Goal: Communication & Community: Answer question/provide support

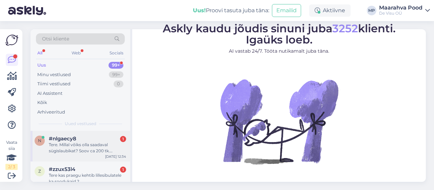
click at [73, 150] on div "Tere. Millal võiks olla saadaval sügislaubikat? Soov ca 200 tk. Tänades. [PERSO…" at bounding box center [87, 148] width 77 height 12
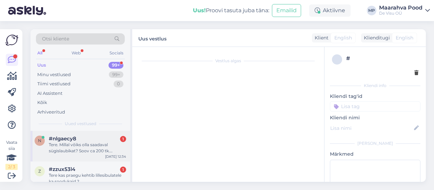
scroll to position [9, 0]
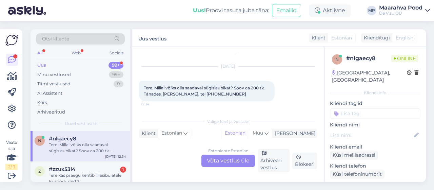
click at [229, 159] on div "Estonian to Estonian Võta vestlus üle" at bounding box center [229, 160] width 54 height 12
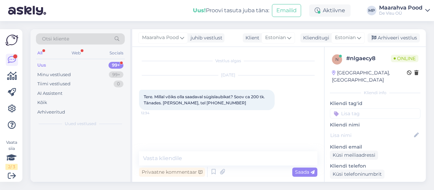
scroll to position [0, 0]
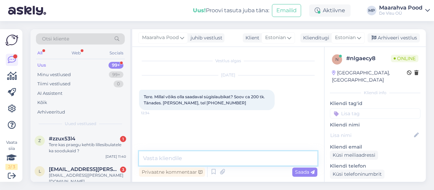
click at [176, 161] on textarea at bounding box center [228, 158] width 179 height 14
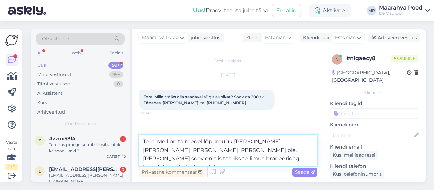
type textarea "Tere. Meil on taimedel lõpumüük [PERSON_NAME] [PERSON_NAME] [PERSON_NAME] [PERS…"
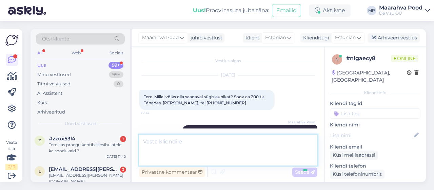
scroll to position [14, 0]
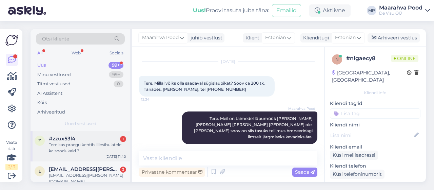
click at [87, 144] on div "Tere kas praegu kehtib lillesibulatele ka soodukaid ?" at bounding box center [87, 148] width 77 height 12
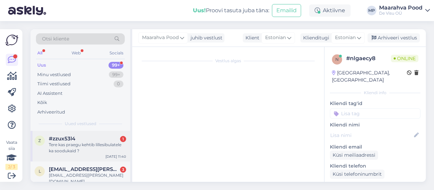
scroll to position [3, 0]
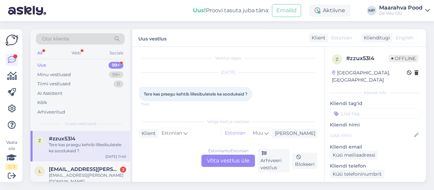
click at [212, 161] on div "Estonian to Estonian Võta vestlus üle" at bounding box center [229, 160] width 54 height 12
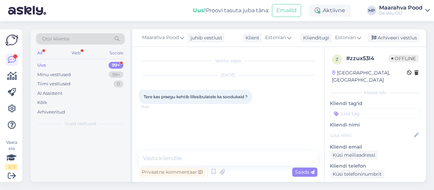
scroll to position [0, 0]
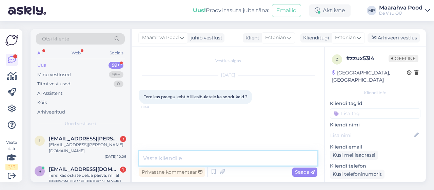
click at [198, 158] on textarea at bounding box center [228, 158] width 179 height 14
type textarea "Tere. hetkel lillesibulatel soodustust ei ole"
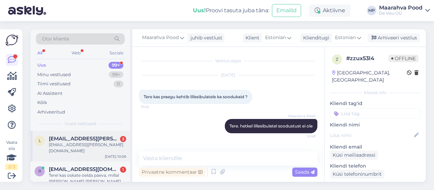
click at [78, 143] on div "[EMAIL_ADDRESS][PERSON_NAME][DOMAIN_NAME]" at bounding box center [87, 148] width 77 height 12
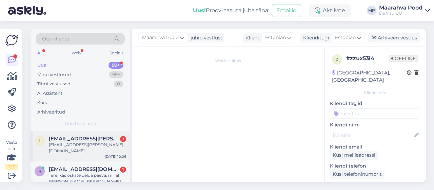
scroll to position [61, 0]
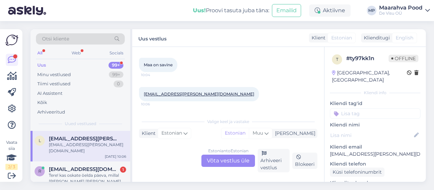
click at [228, 160] on div "Estonian to Estonian Võta vestlus üle" at bounding box center [229, 160] width 54 height 12
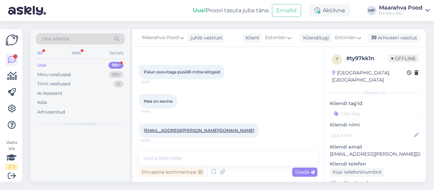
scroll to position [24, 0]
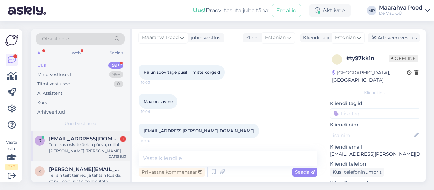
click at [95, 142] on div "Tere! kas oskate öelda päeva, millal [PERSON_NAME] [PERSON_NAME] toimetab, ligi…" at bounding box center [87, 148] width 77 height 12
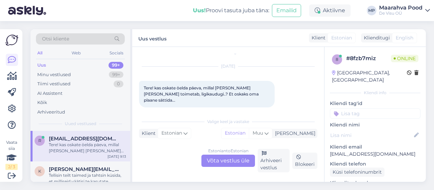
click at [223, 157] on div "Estonian to Estonian Võta vestlus üle" at bounding box center [229, 160] width 54 height 12
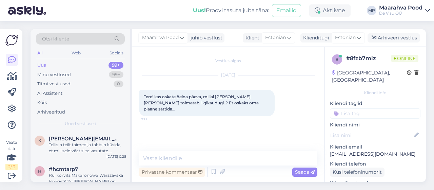
scroll to position [0, 0]
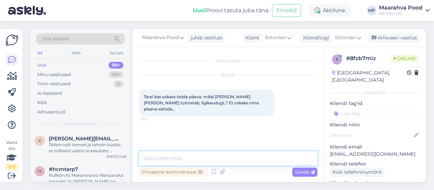
click at [189, 156] on textarea at bounding box center [228, 158] width 179 height 14
type textarea "Tere!"
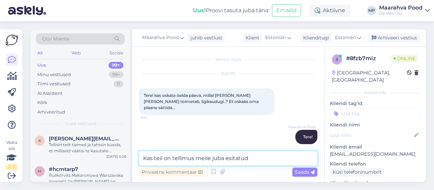
type textarea "Kas teil on tellimus meile juba esitatud?"
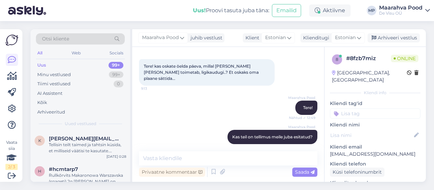
scroll to position [60, 0]
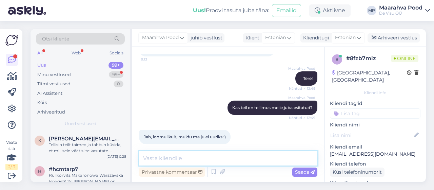
click at [166, 159] on textarea at bounding box center [228, 158] width 179 height 14
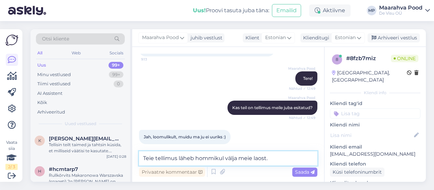
type textarea "Teie tellimus läheb hommikul välja meie laost."
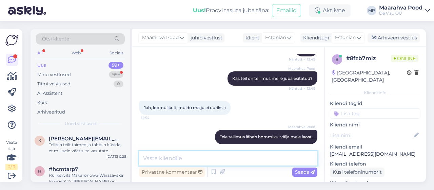
scroll to position [160, 0]
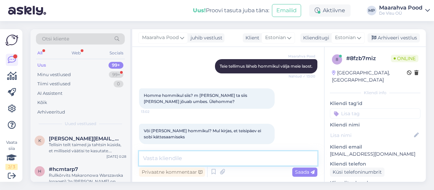
click at [182, 158] on textarea at bounding box center [228, 158] width 179 height 14
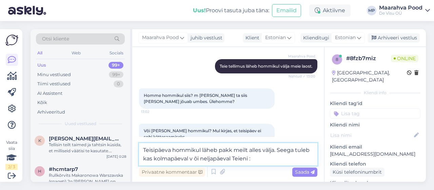
type textarea "Teisipäeva hommikul läheb pakk meilt alles välja. Seega tuleb kas kolmapäeval v…"
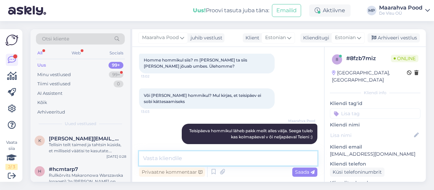
scroll to position [224, 0]
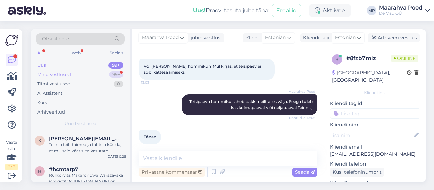
click at [74, 75] on div "Minu vestlused 99+" at bounding box center [80, 75] width 89 height 10
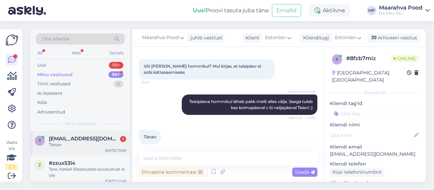
click at [74, 143] on div "Tänan" at bounding box center [87, 145] width 77 height 6
